Goal: Task Accomplishment & Management: Complete application form

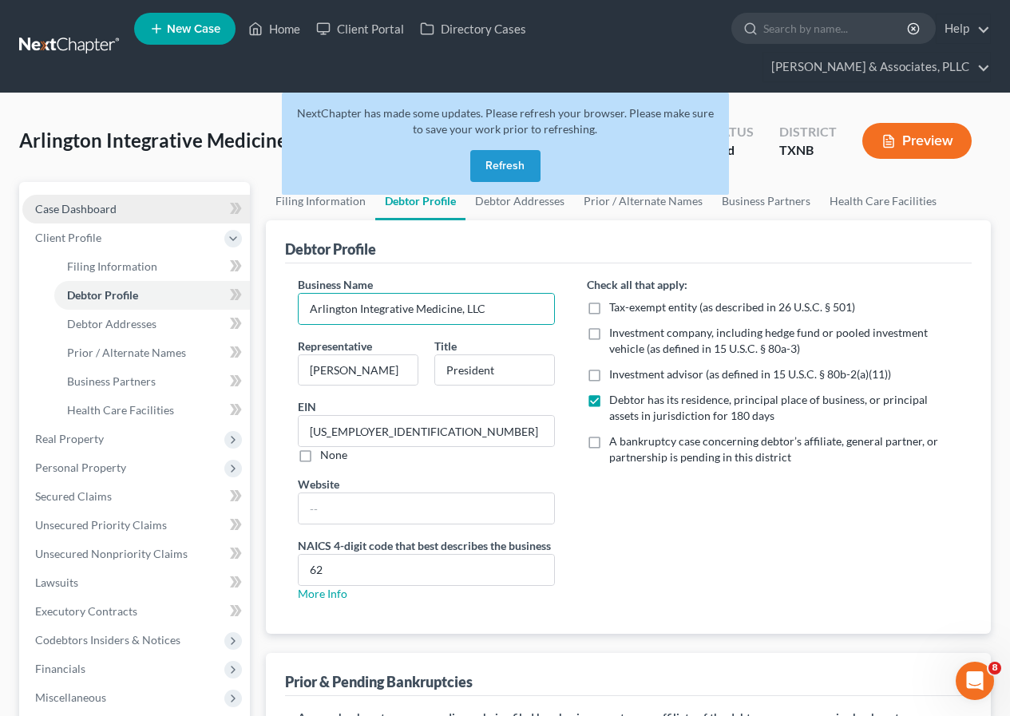
click at [75, 208] on span "Case Dashboard" at bounding box center [75, 209] width 81 height 14
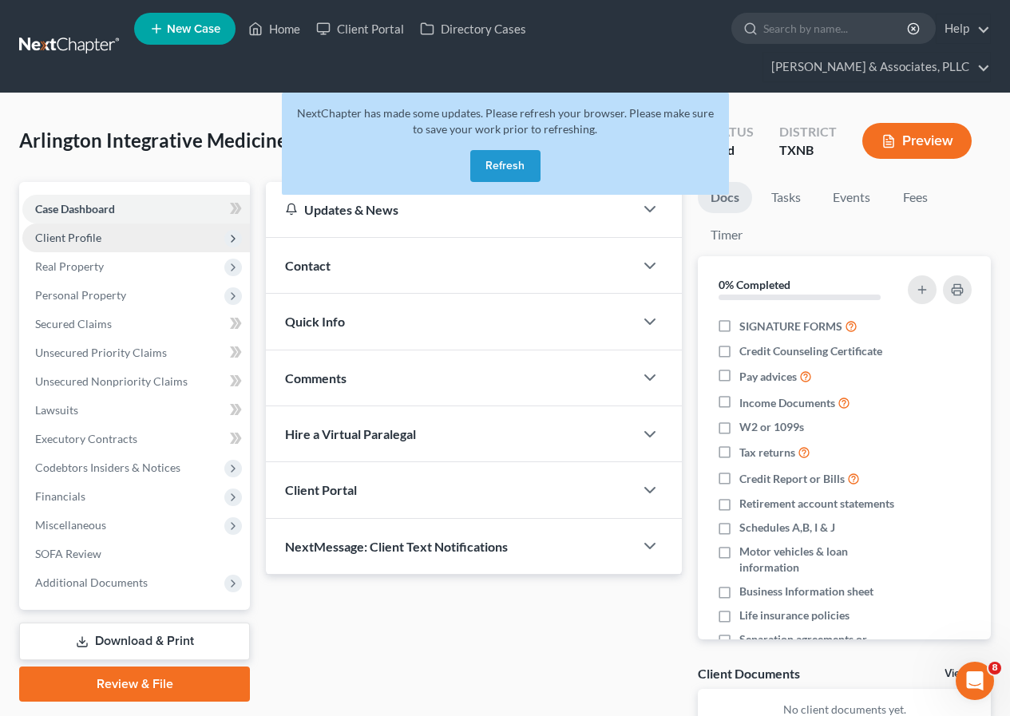
click at [66, 236] on span "Client Profile" at bounding box center [68, 238] width 66 height 14
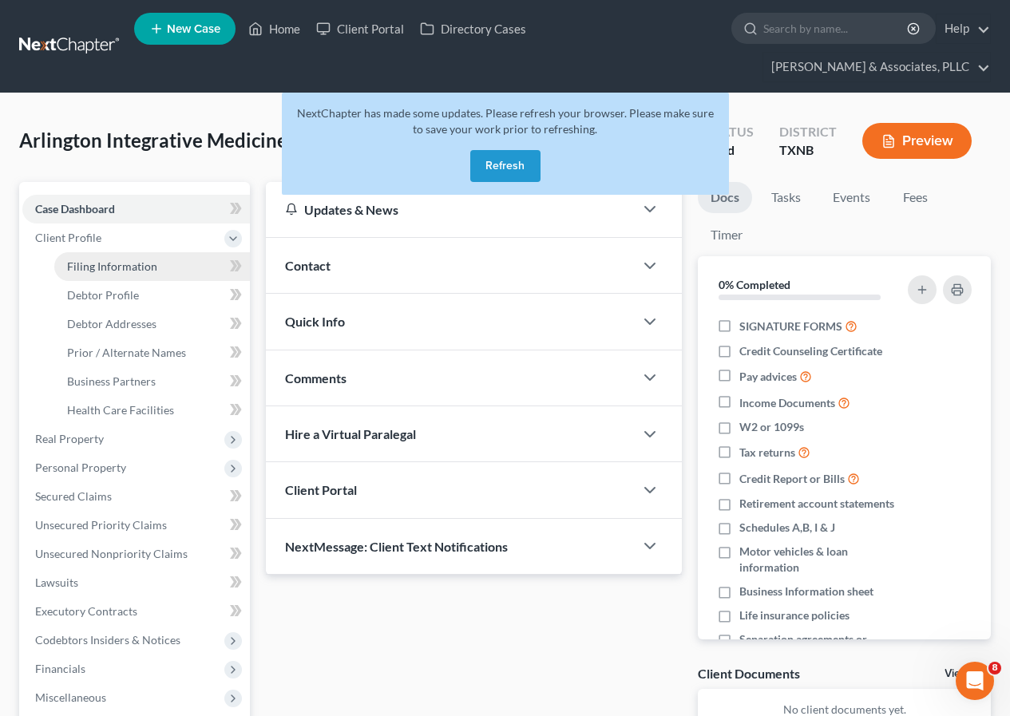
click at [111, 262] on span "Filing Information" at bounding box center [112, 267] width 90 height 14
select select "2"
select select "1"
select select "0"
select select "78"
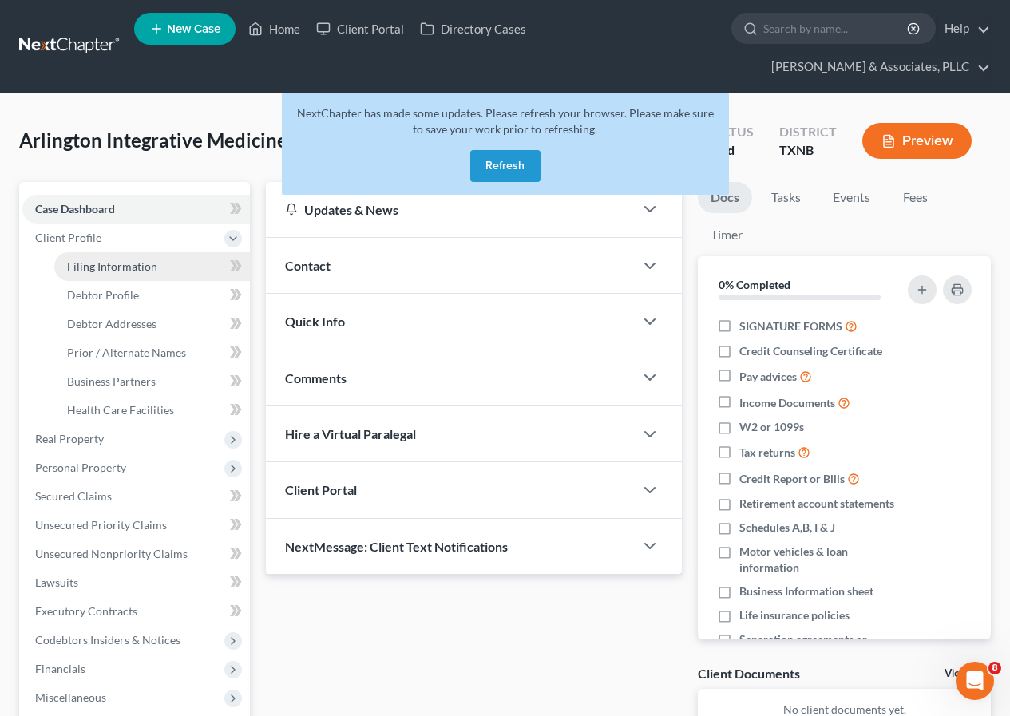
select select "0"
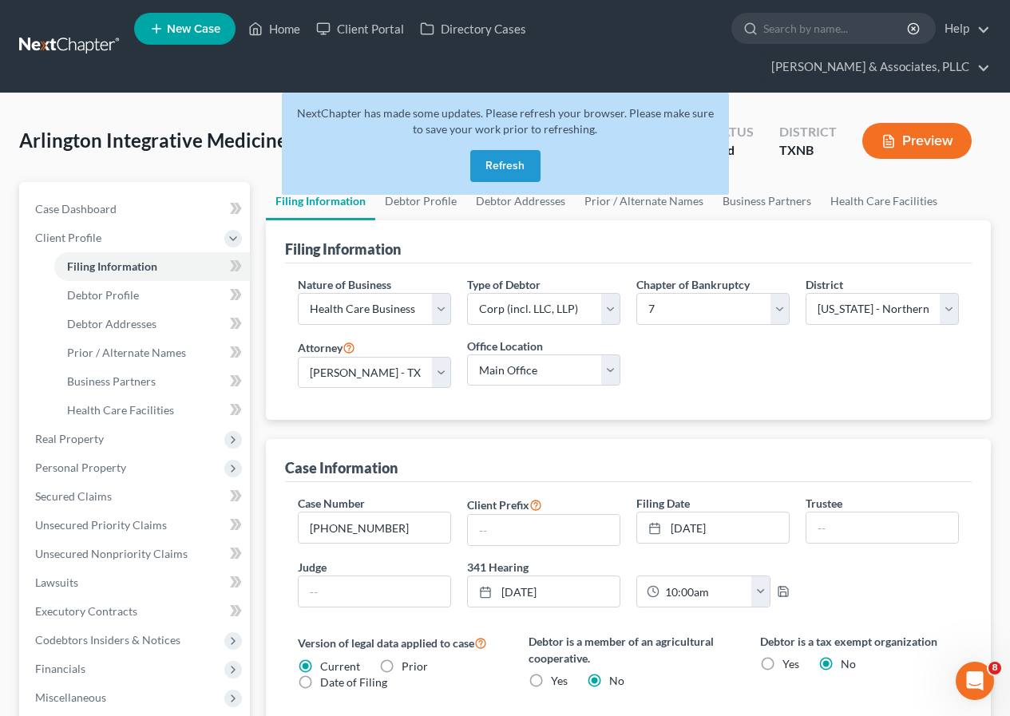
click at [494, 168] on button "Refresh" at bounding box center [505, 166] width 70 height 32
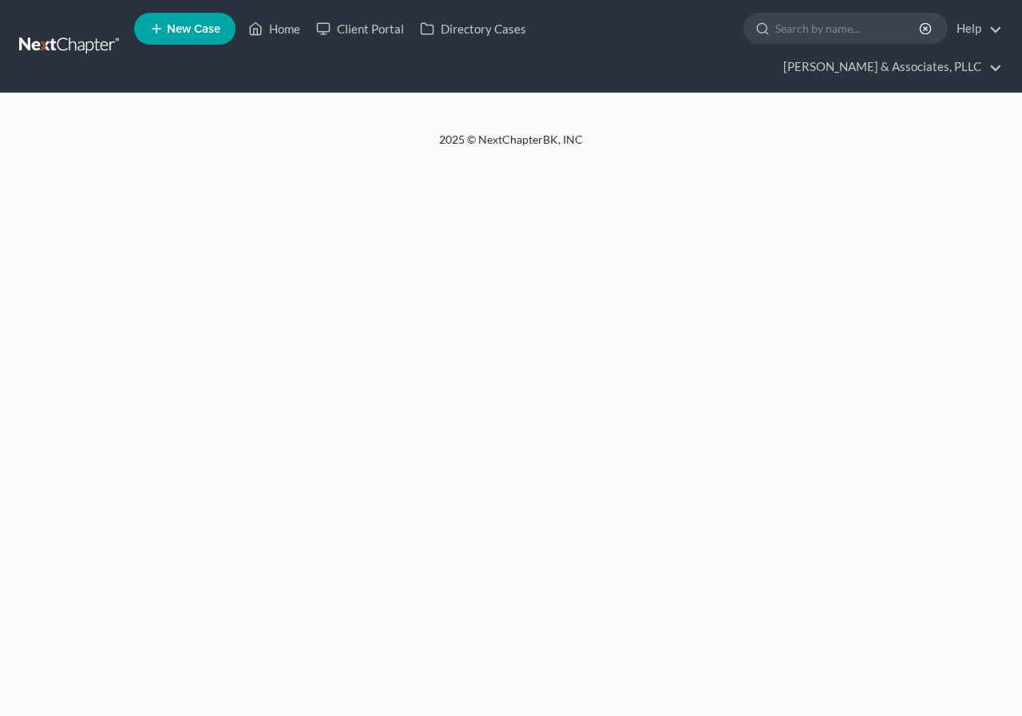
select select "2"
select select "1"
select select "0"
